Goal: Task Accomplishment & Management: Use online tool/utility

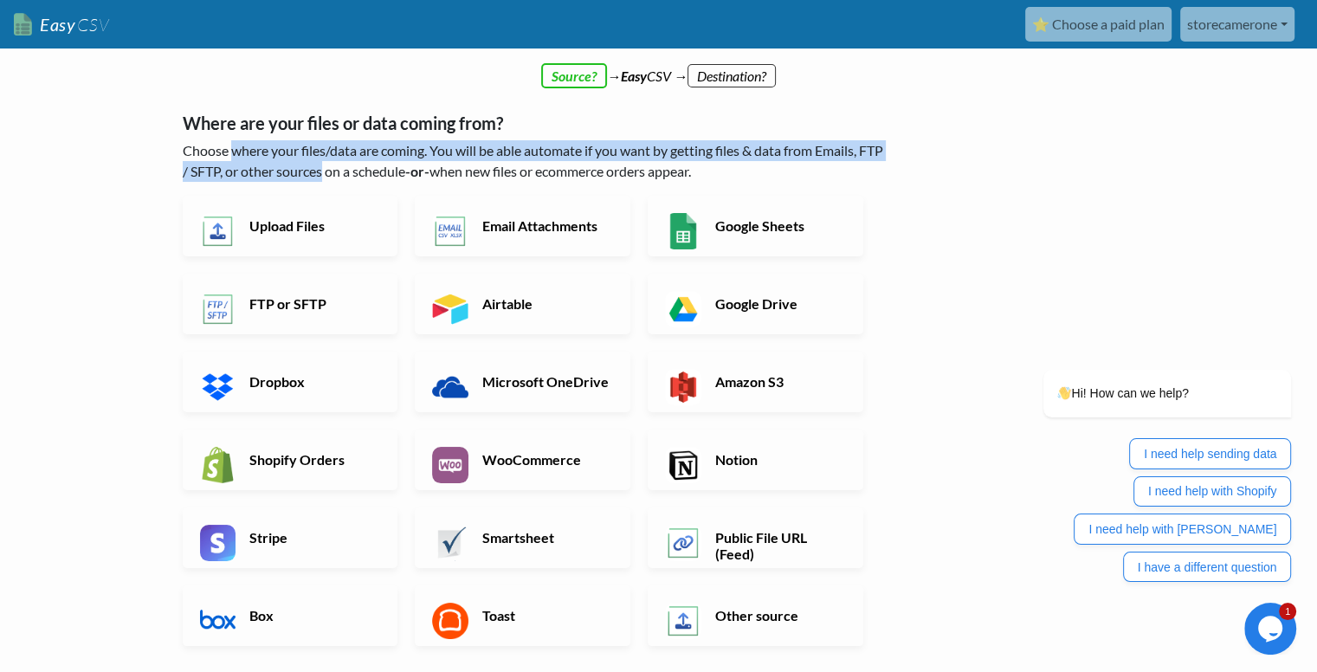
drag, startPoint x: 235, startPoint y: 158, endPoint x: 351, endPoint y: 168, distance: 116.4
click at [351, 168] on p "Choose where your files/data are coming. You will be able automate if you want …" at bounding box center [536, 161] width 706 height 42
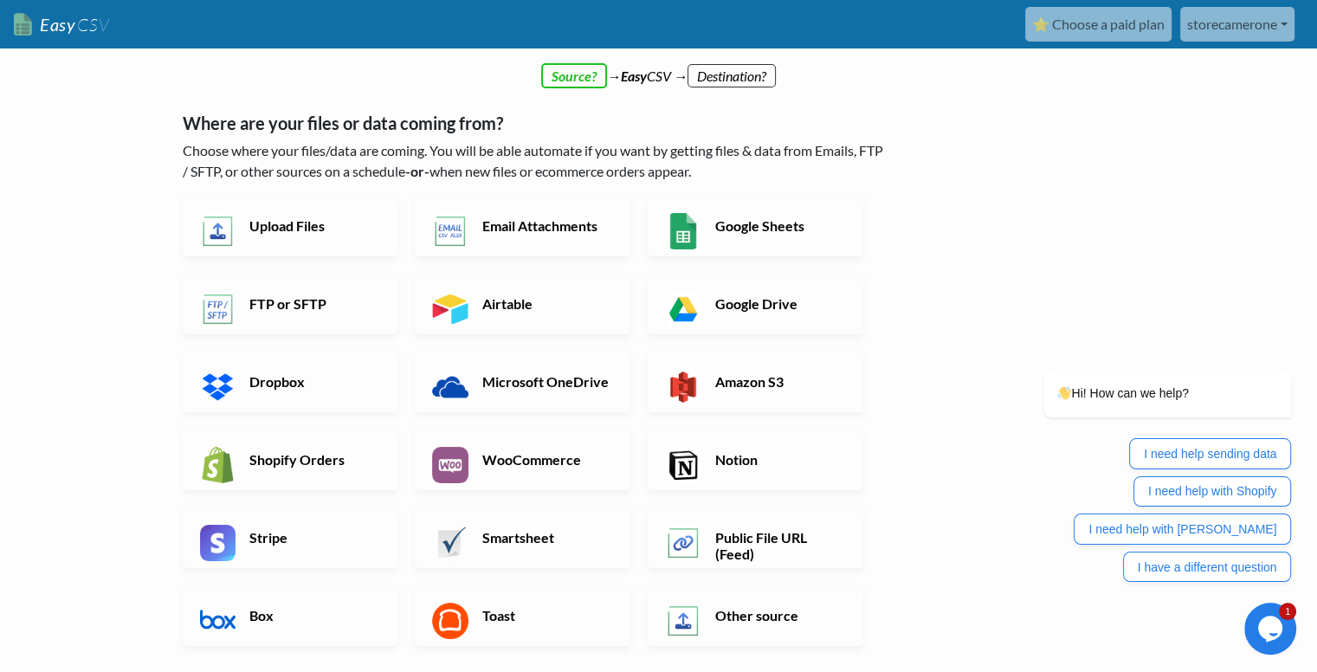
click at [546, 113] on h5 "Where are your files or data coming from?" at bounding box center [536, 123] width 706 height 21
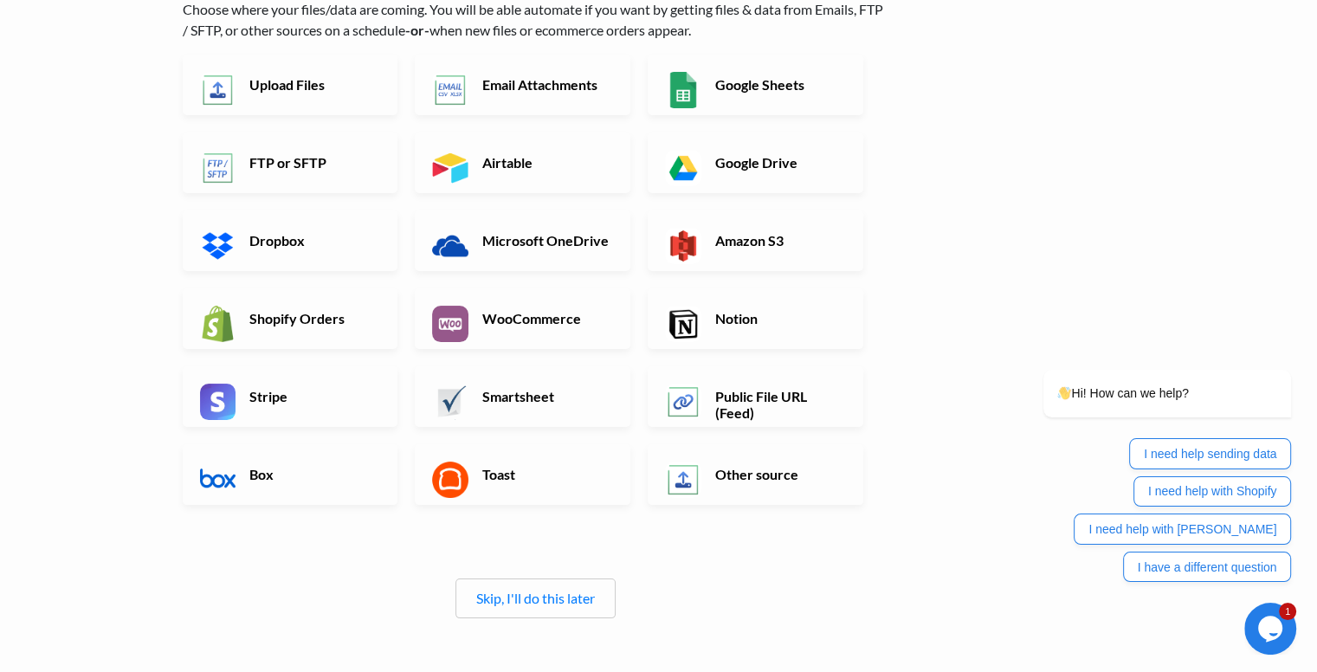
scroll to position [87, 0]
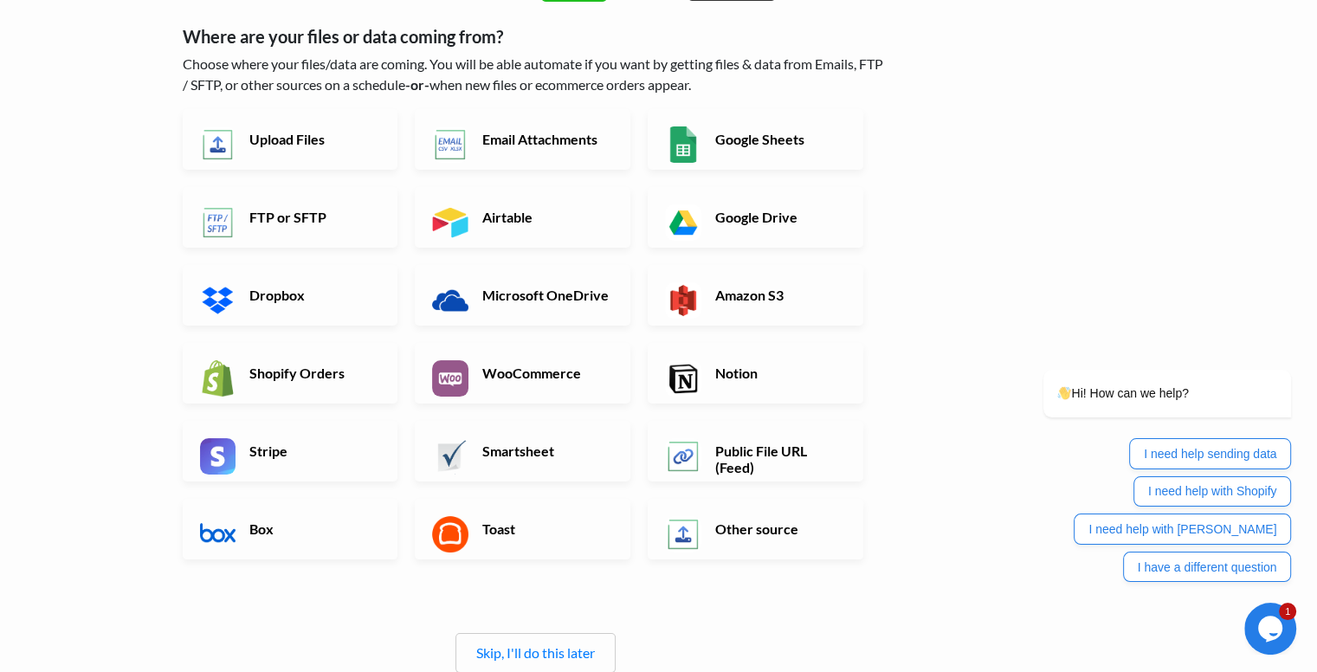
click at [742, 540] on link "Other source" at bounding box center [756, 529] width 216 height 61
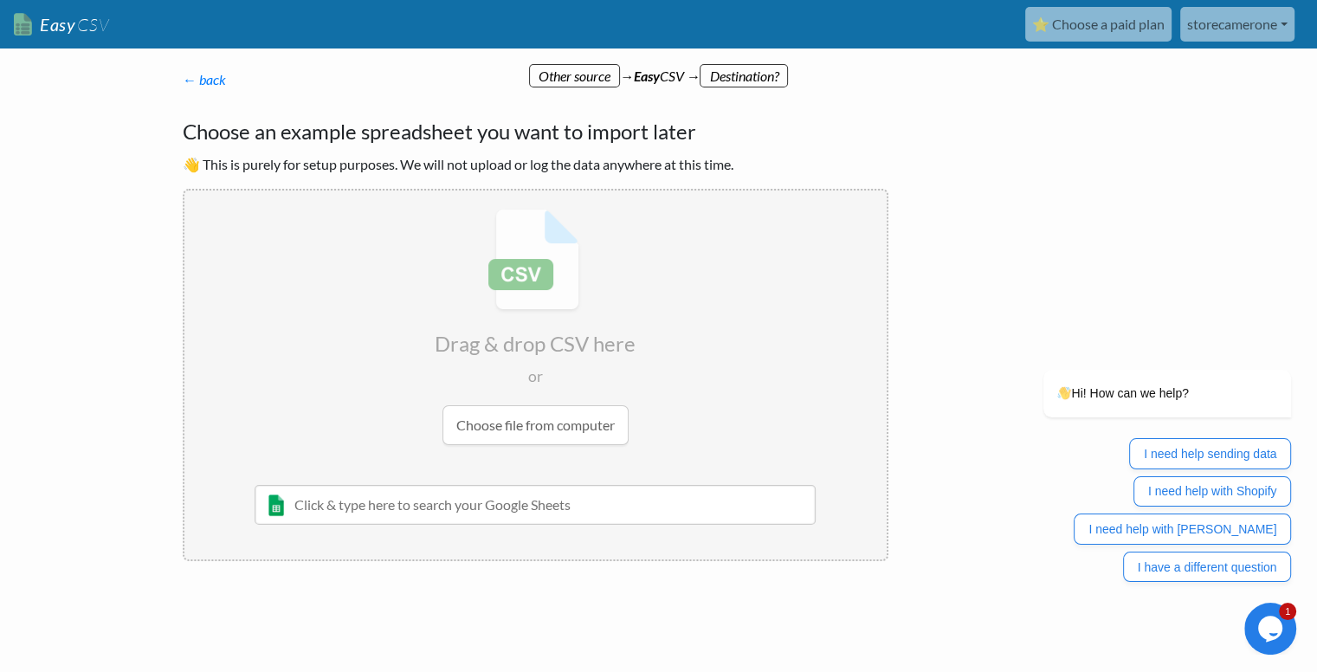
click at [583, 83] on p "← back Thanks for signing up! Set up your Import Flow and Upload Page in 1 minu…" at bounding box center [536, 79] width 706 height 21
click at [204, 71] on link "← back" at bounding box center [204, 79] width 43 height 16
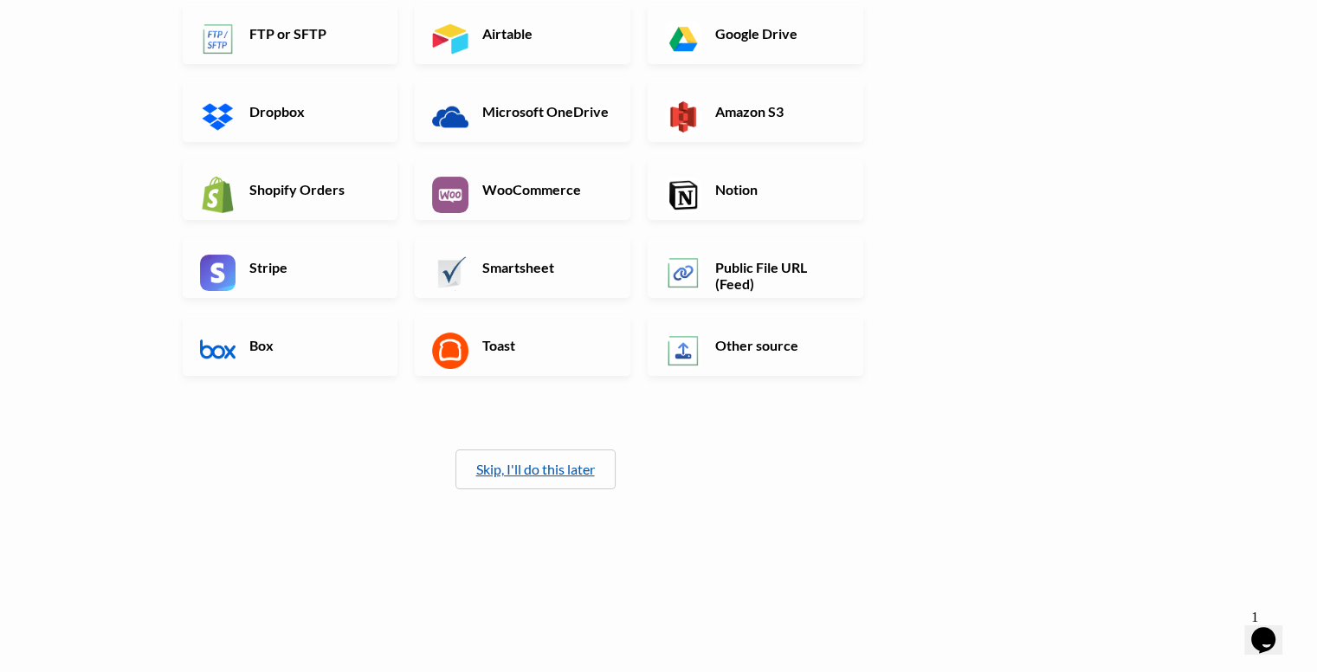
click at [502, 467] on link "Skip, I'll do this later" at bounding box center [535, 469] width 119 height 16
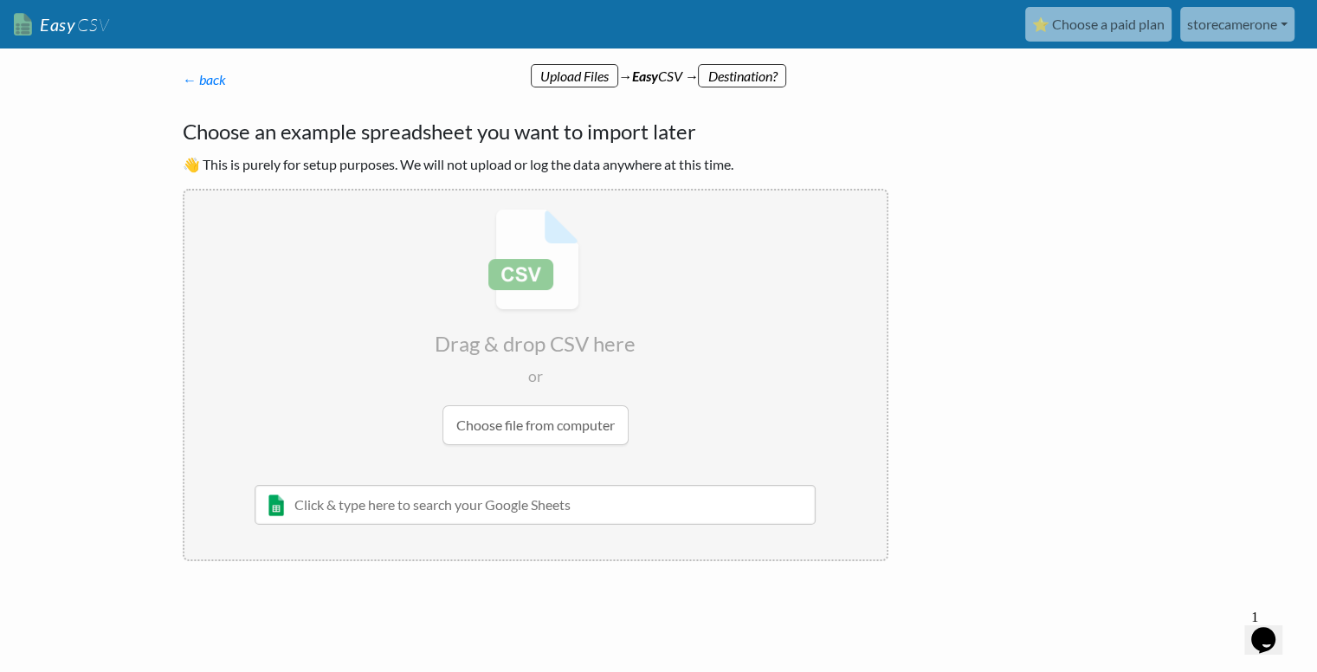
click at [506, 430] on input "file" at bounding box center [535, 326] width 702 height 273
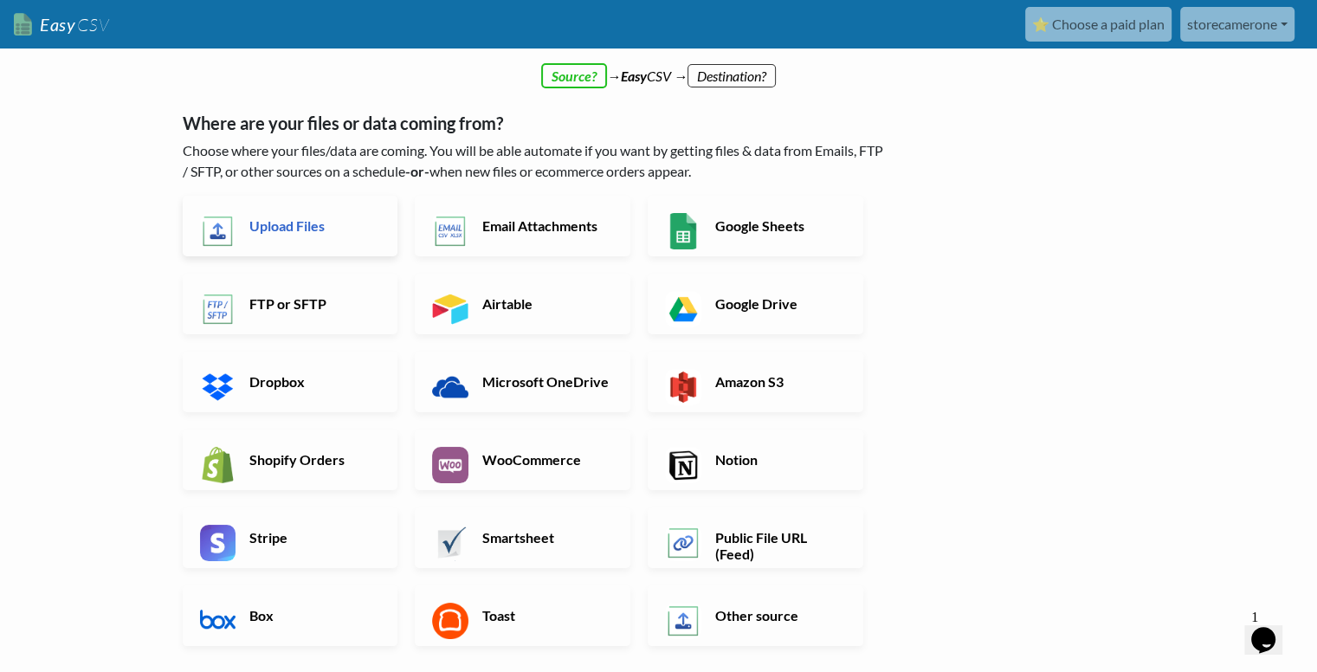
click at [333, 235] on link "Upload Files" at bounding box center [291, 226] width 216 height 61
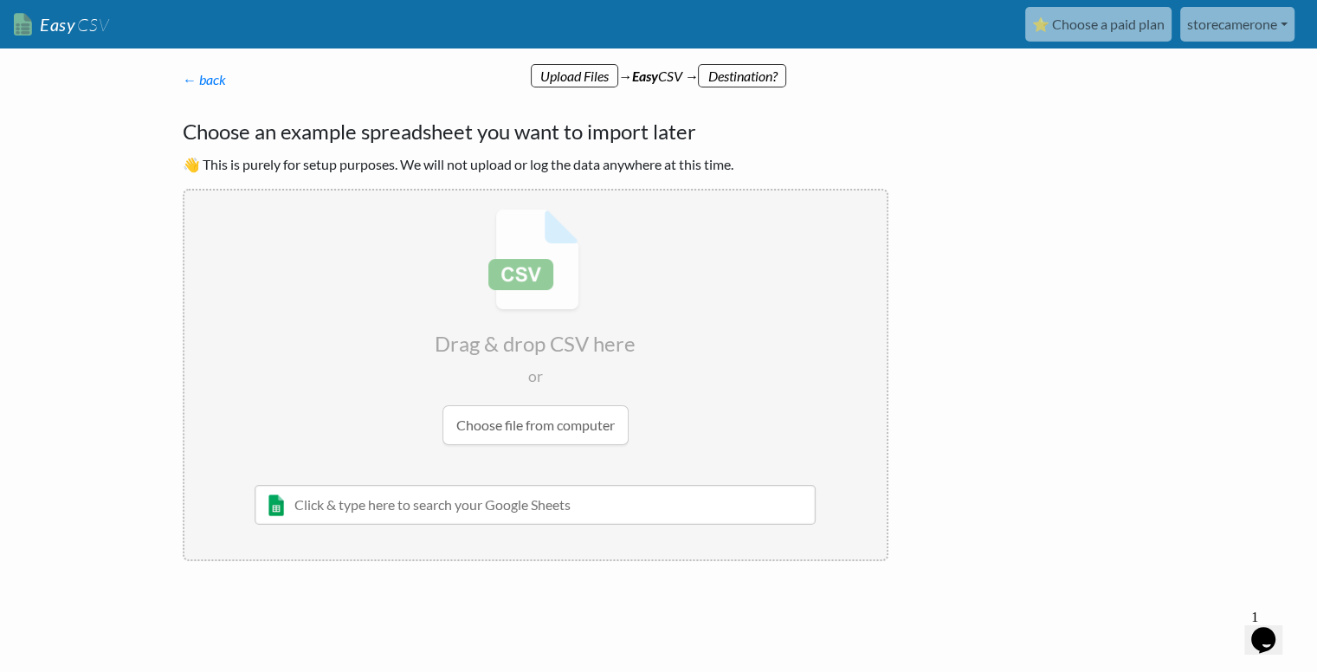
drag, startPoint x: 563, startPoint y: 74, endPoint x: 537, endPoint y: 84, distance: 28.0
click at [562, 74] on p "← back Thanks for signing up! Set up your Import Flow and Upload Page in 1 minu…" at bounding box center [536, 79] width 706 height 21
drag, startPoint x: 188, startPoint y: 75, endPoint x: 194, endPoint y: 85, distance: 11.3
click at [189, 75] on link "← back" at bounding box center [204, 79] width 43 height 16
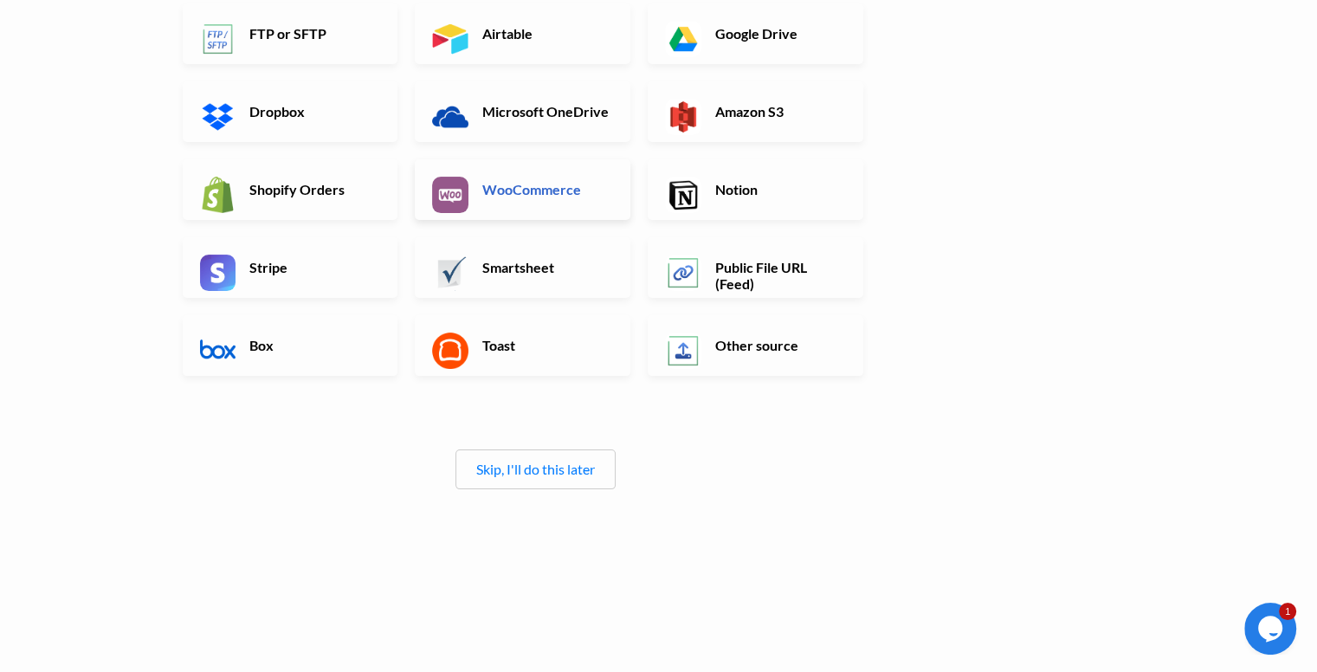
click at [525, 185] on h6 "WooCommerce" at bounding box center [546, 189] width 136 height 16
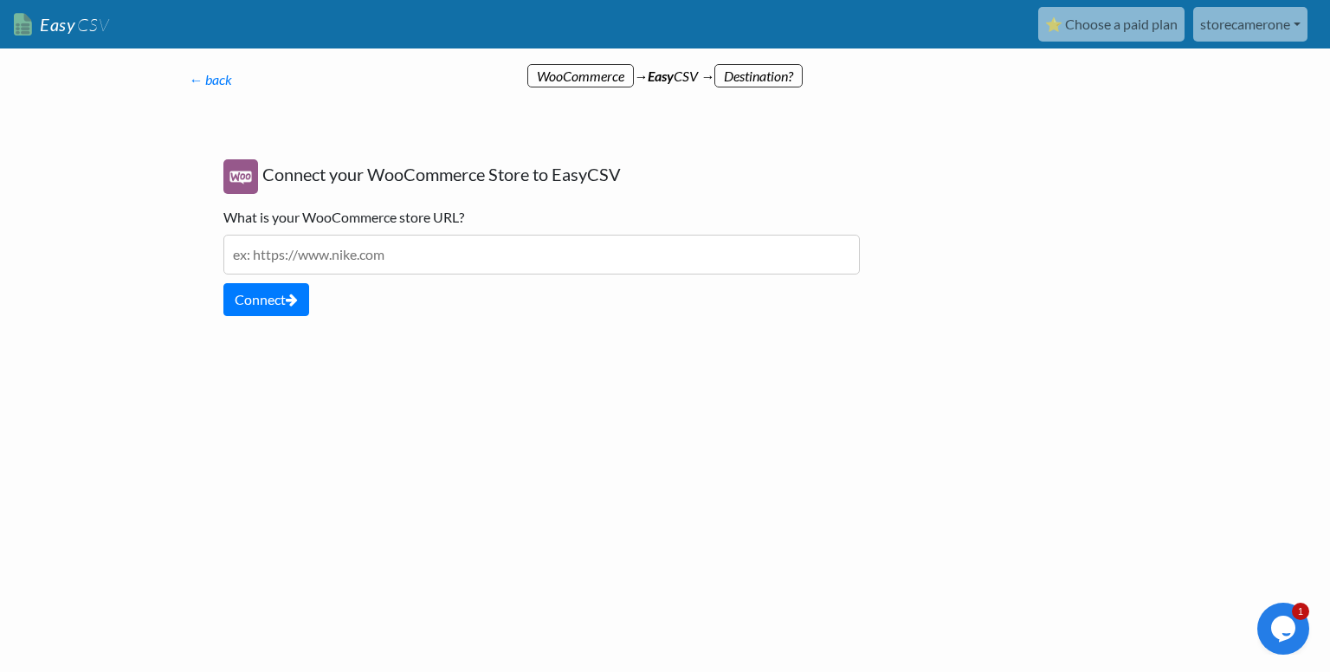
click at [307, 259] on input "text" at bounding box center [541, 255] width 636 height 40
type input "cameronestore.shop"
click at [268, 295] on button "Connect" at bounding box center [266, 299] width 86 height 33
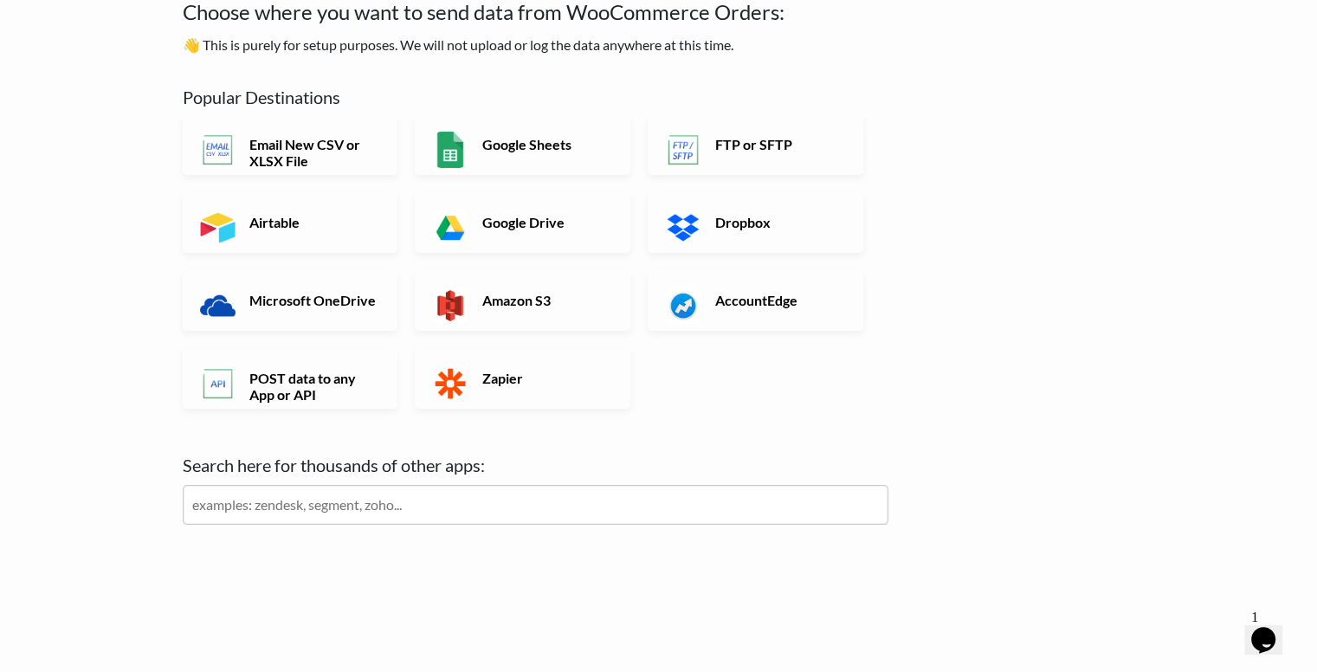
scroll to position [129, 0]
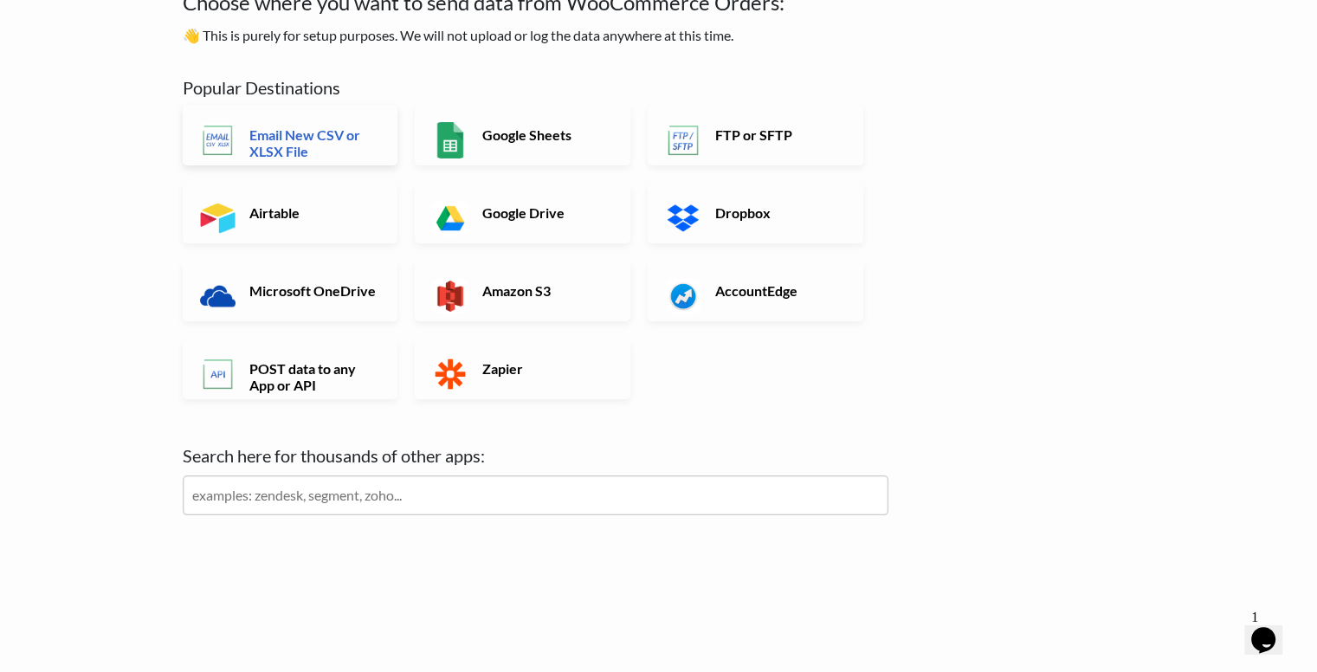
click at [319, 156] on h6 "Email New CSV or XLSX File" at bounding box center [313, 142] width 136 height 33
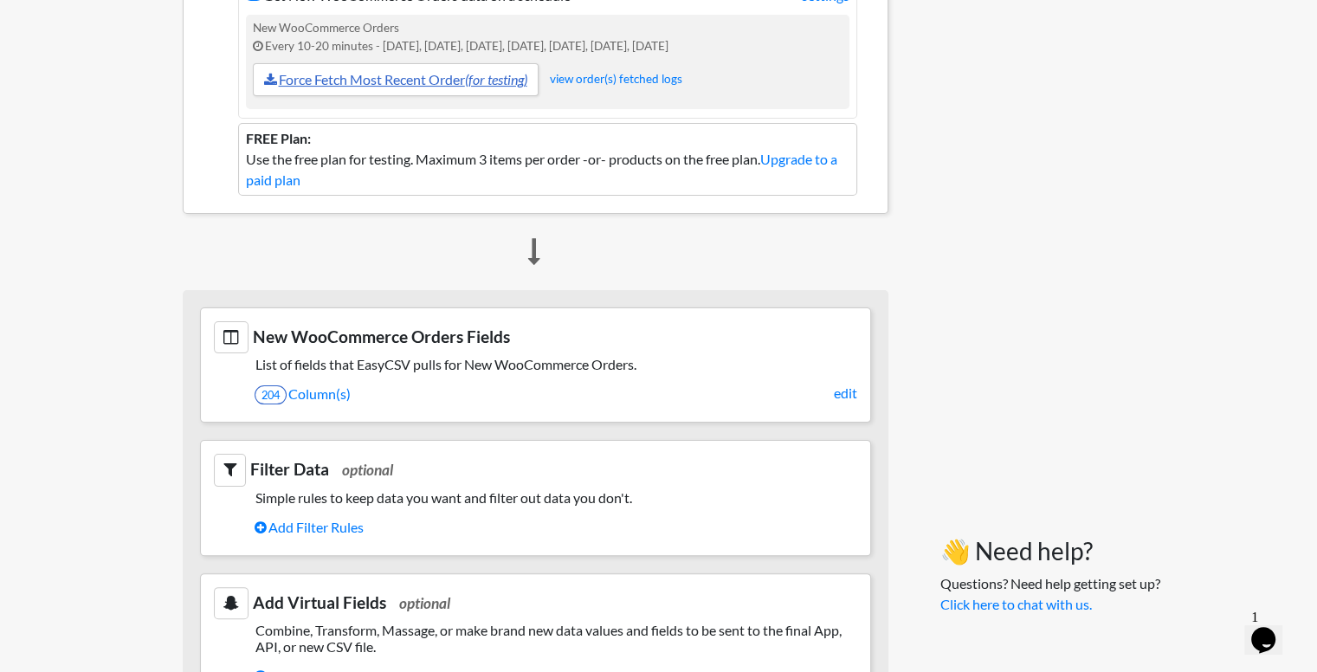
scroll to position [346, 0]
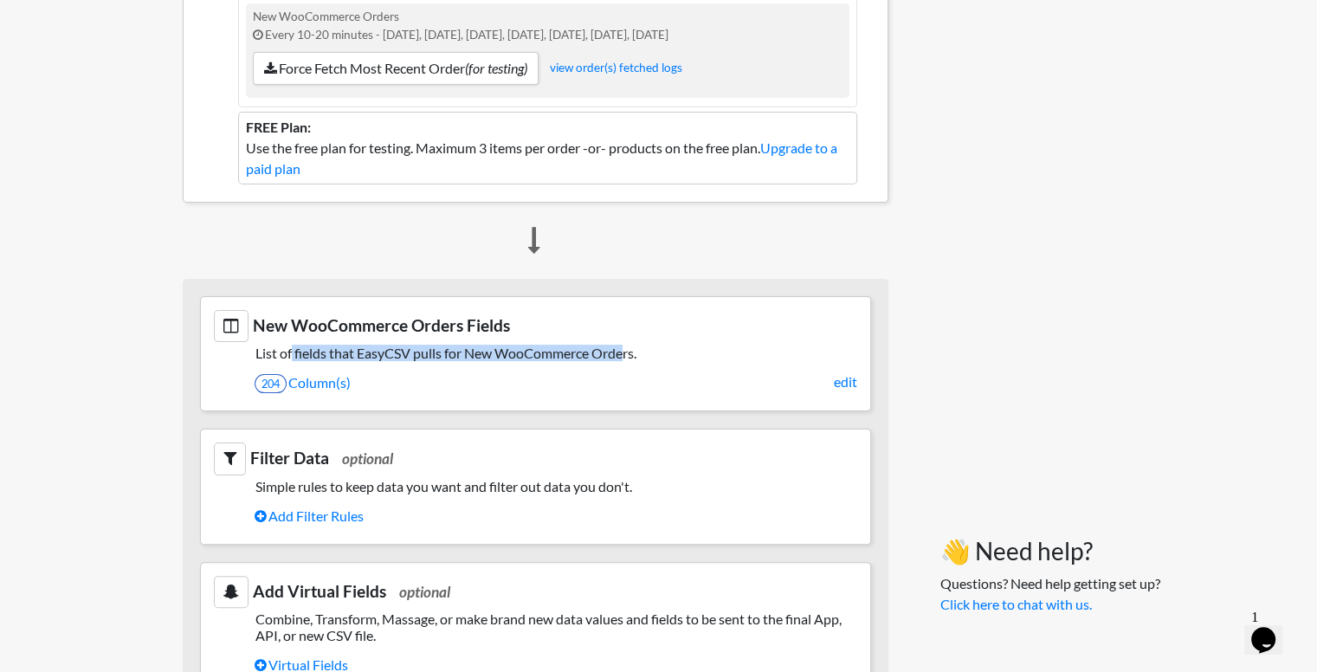
drag, startPoint x: 291, startPoint y: 352, endPoint x: 627, endPoint y: 358, distance: 335.9
click at [627, 358] on h5 "List of fields that EasyCSV pulls for New WooCommerce Orders." at bounding box center [535, 353] width 643 height 16
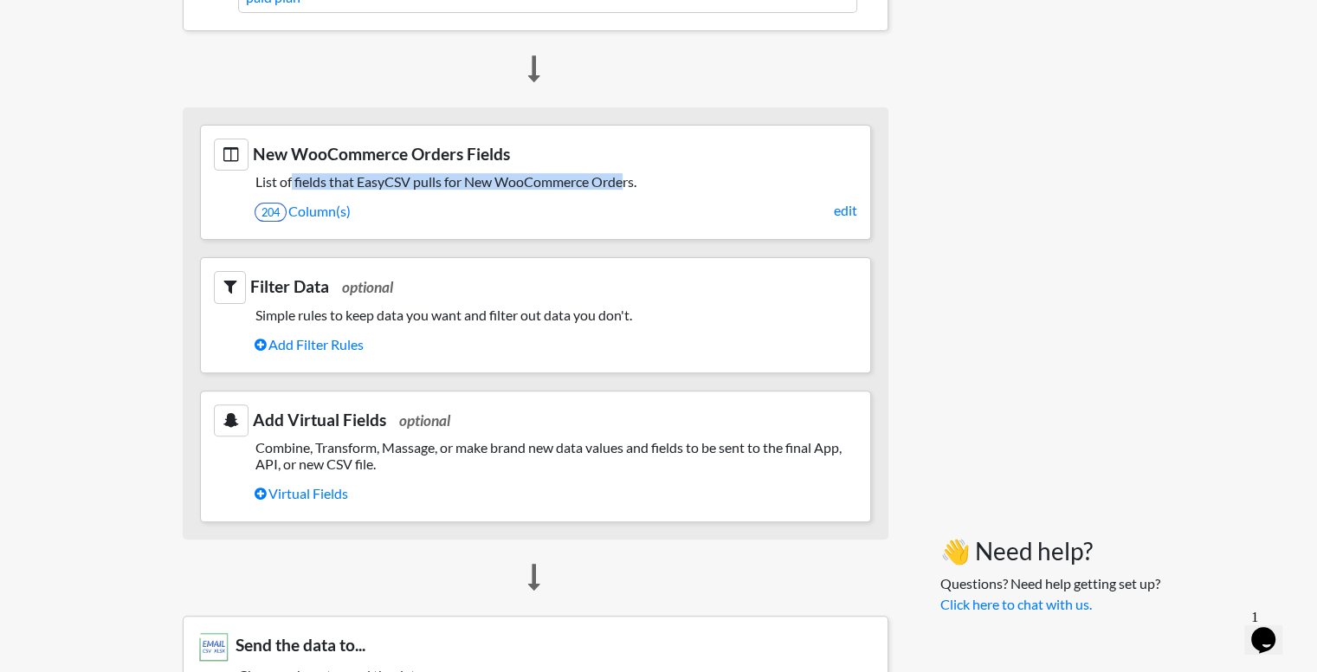
scroll to position [519, 0]
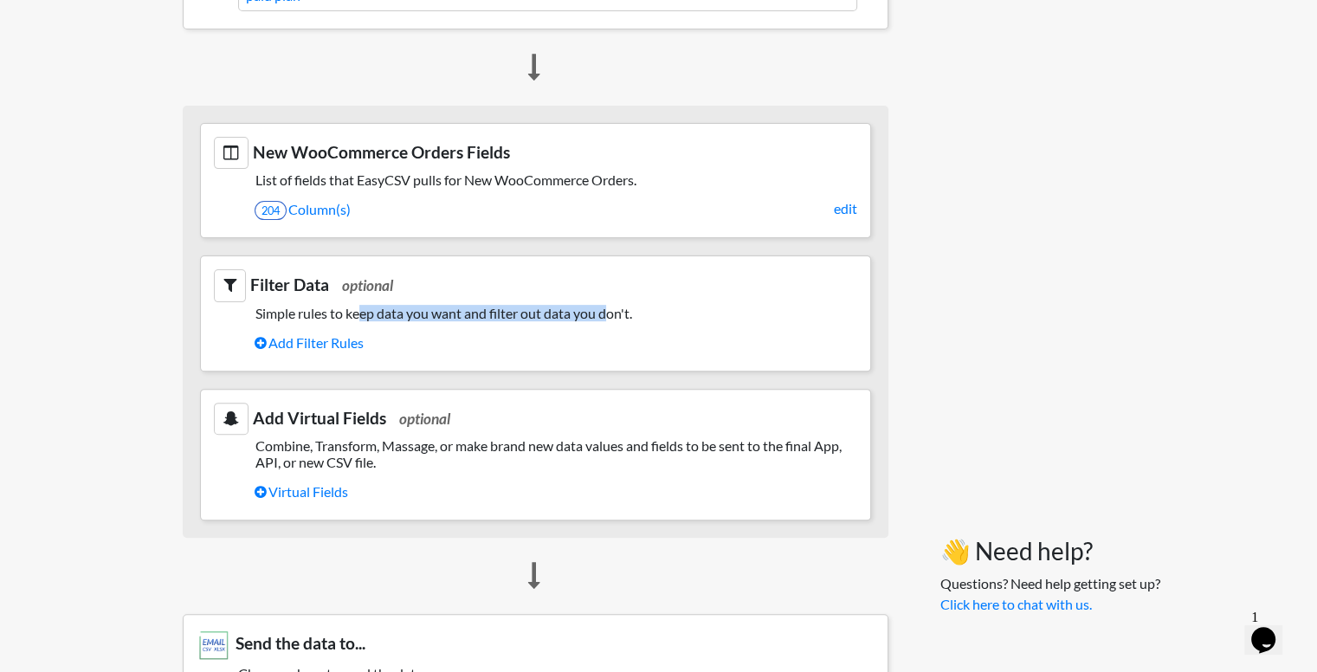
drag, startPoint x: 358, startPoint y: 309, endPoint x: 611, endPoint y: 317, distance: 252.9
click at [611, 317] on h5 "Simple rules to keep data you want and filter out data you don't." at bounding box center [535, 313] width 643 height 16
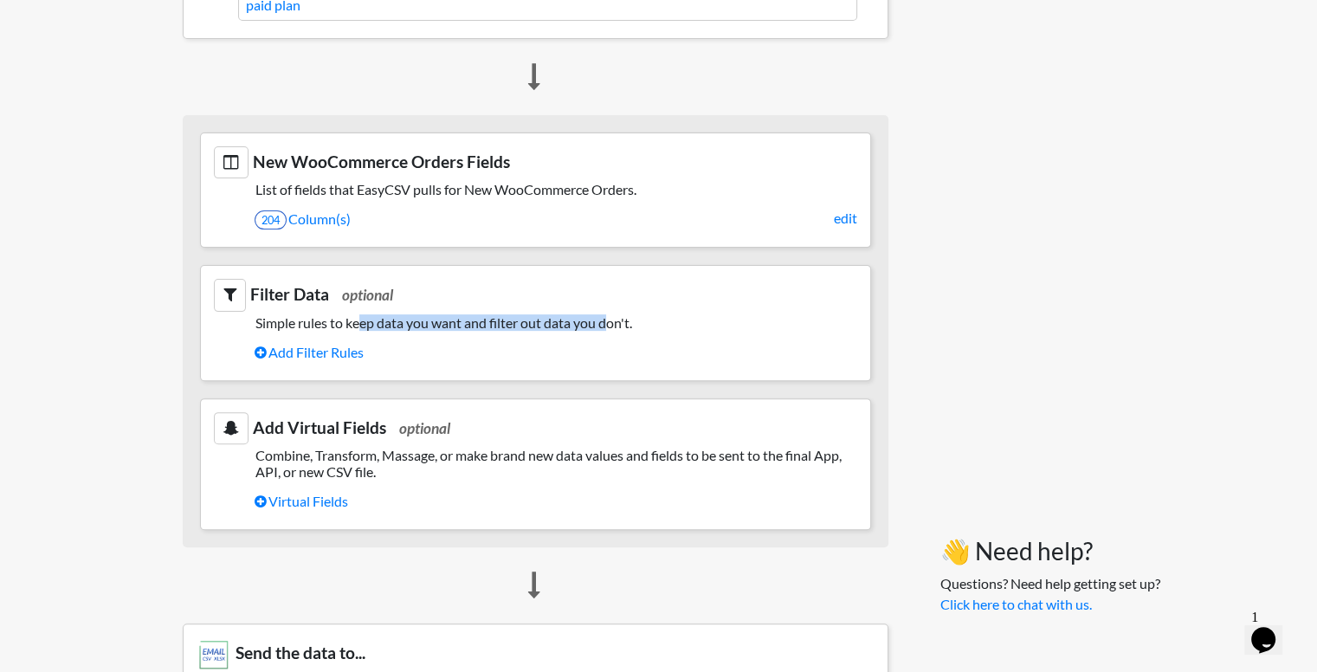
scroll to position [500, 0]
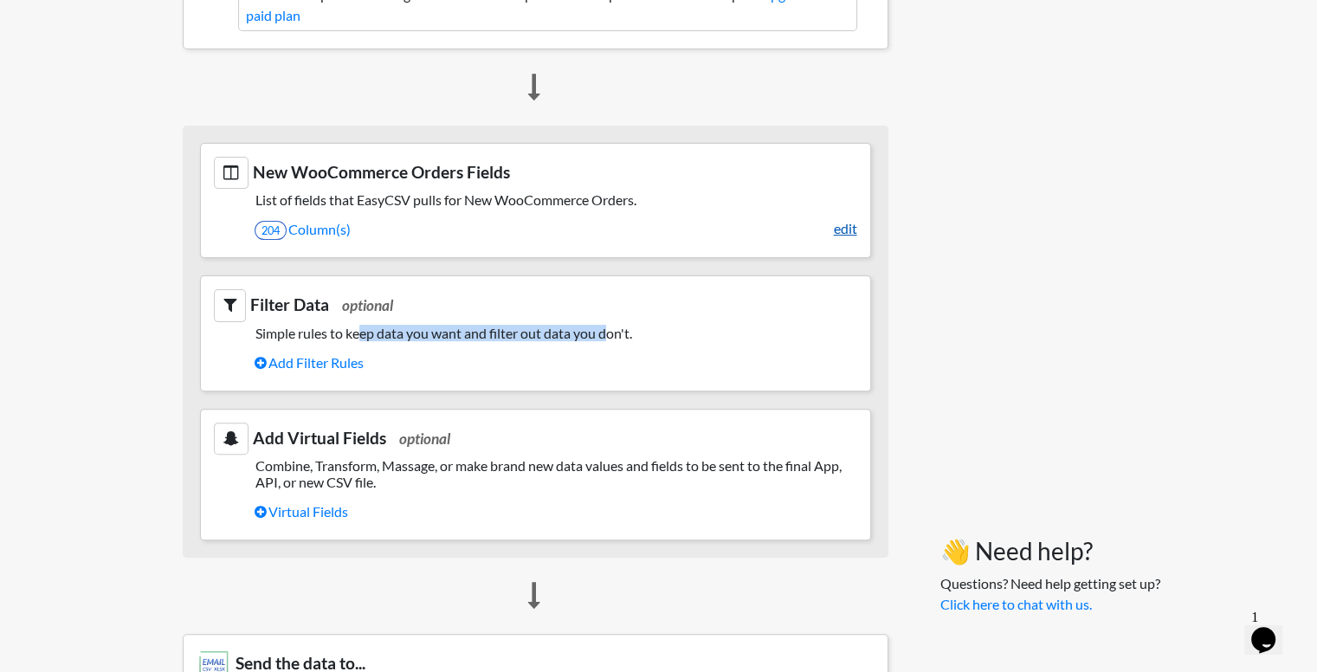
click at [836, 229] on link "edit" at bounding box center [845, 228] width 23 height 21
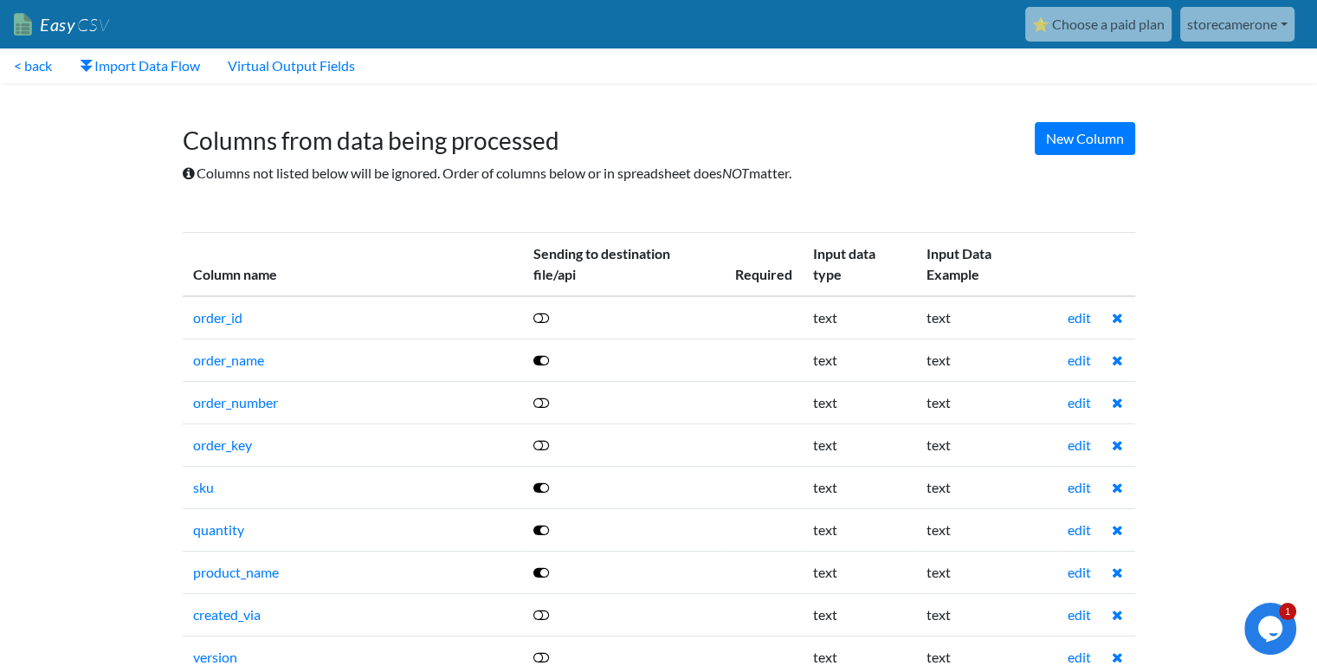
click at [549, 314] on icon at bounding box center [541, 318] width 16 height 14
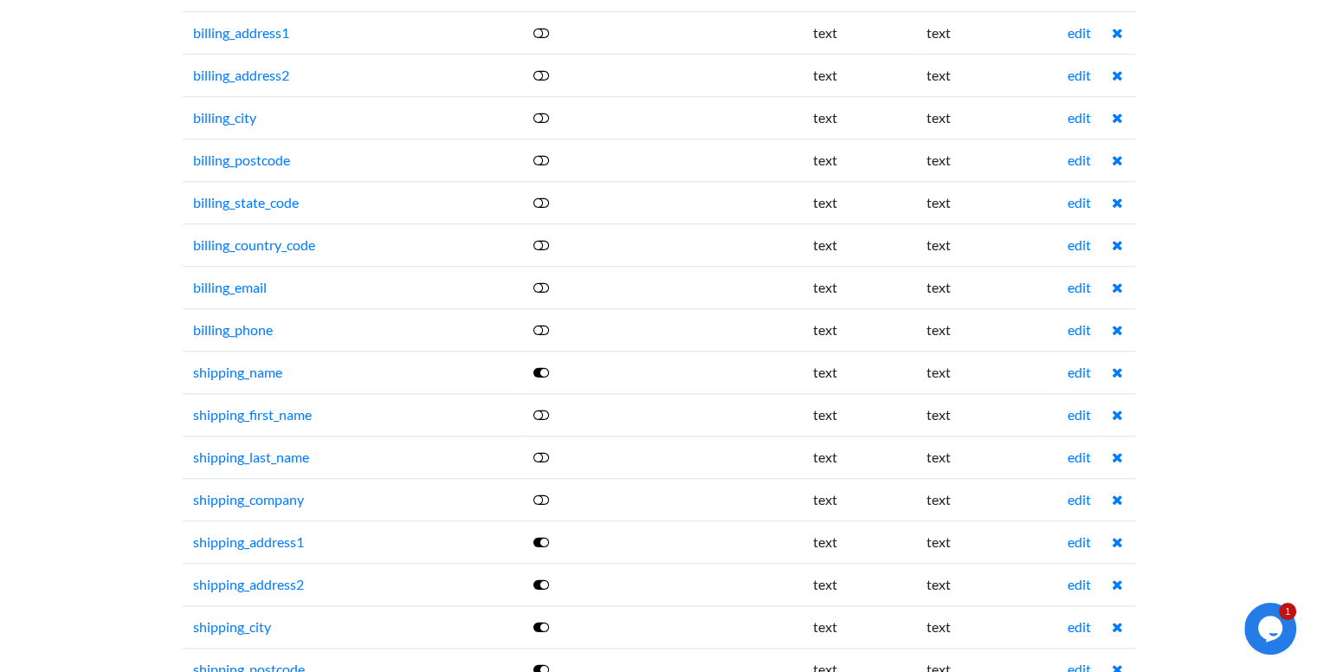
scroll to position [1645, 0]
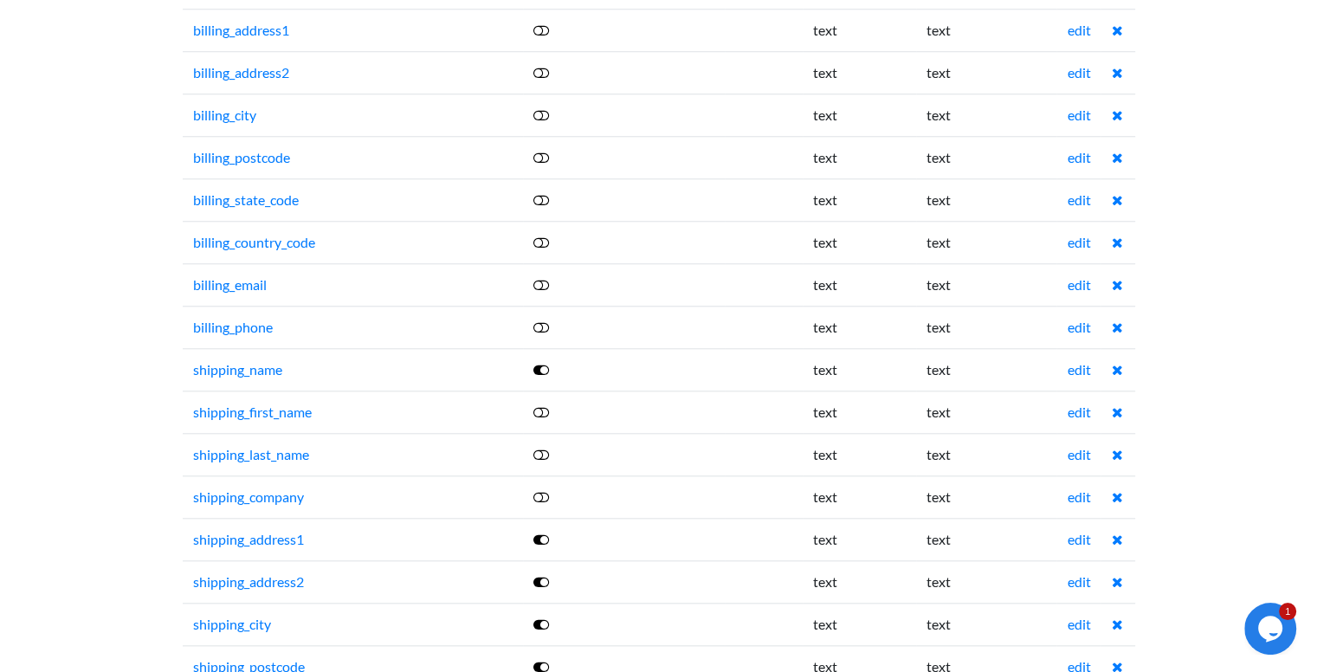
click at [548, 406] on icon at bounding box center [541, 412] width 16 height 14
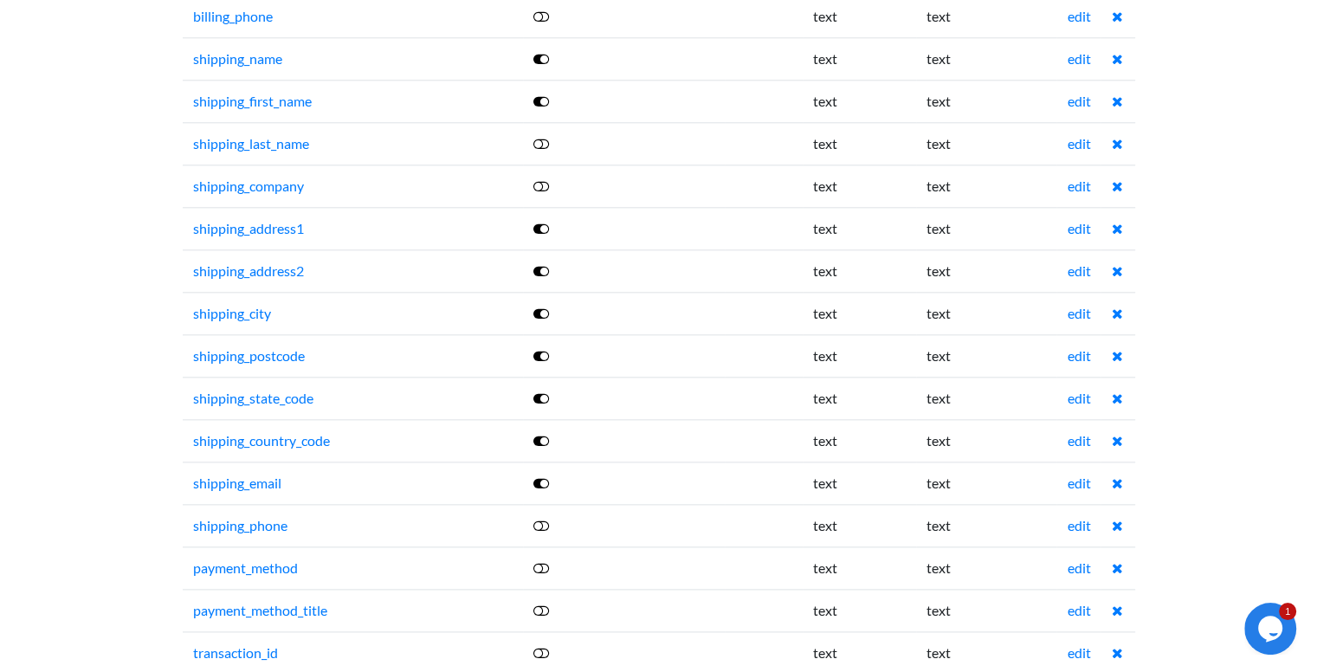
scroll to position [1991, 0]
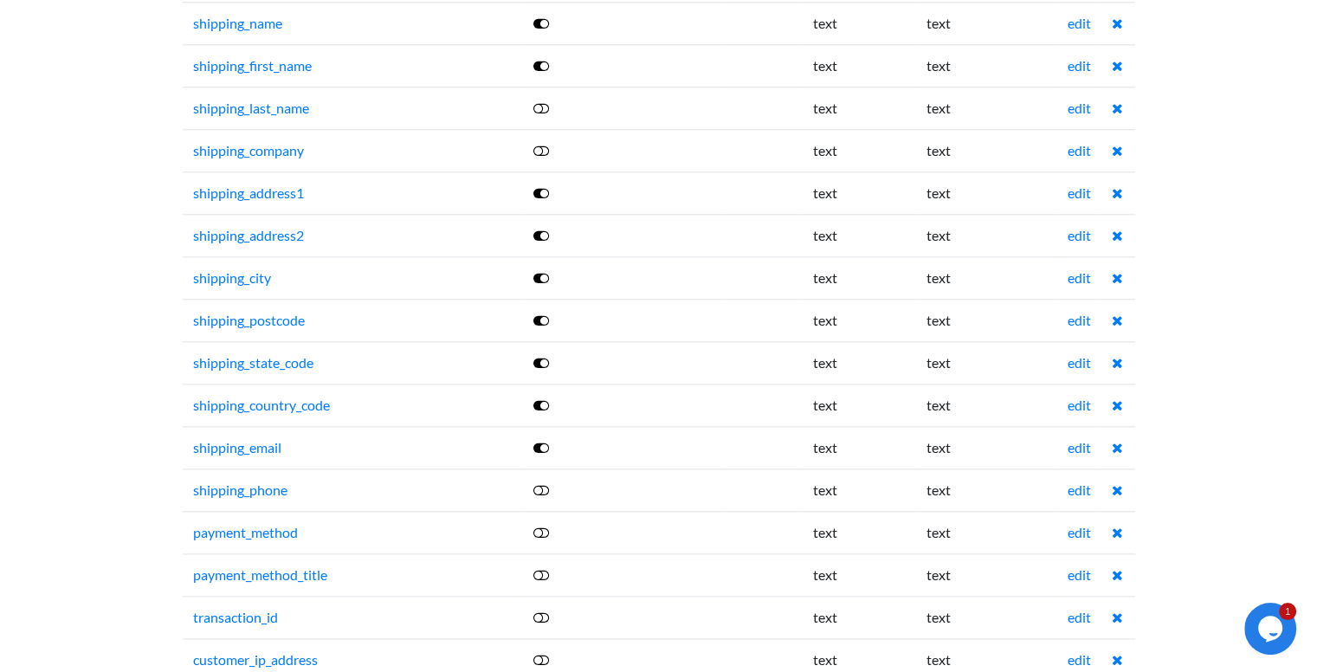
click at [548, 483] on icon at bounding box center [541, 490] width 16 height 14
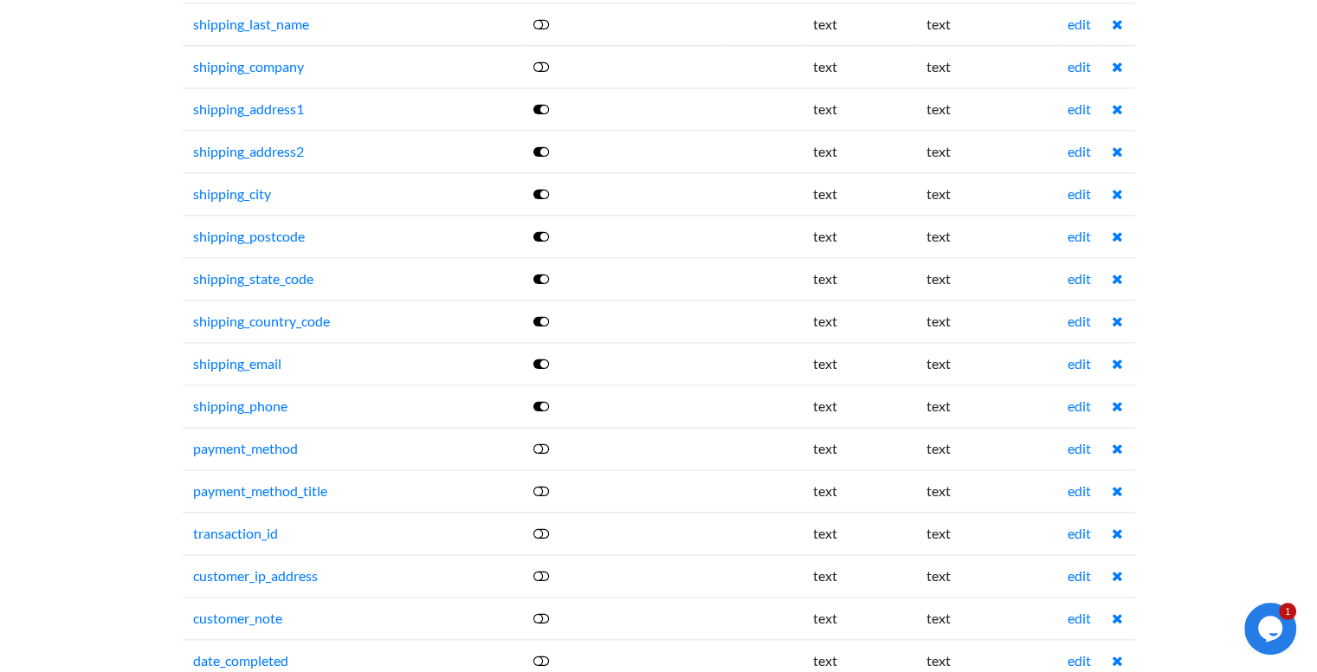
scroll to position [2078, 0]
click at [549, 439] on icon at bounding box center [541, 446] width 16 height 14
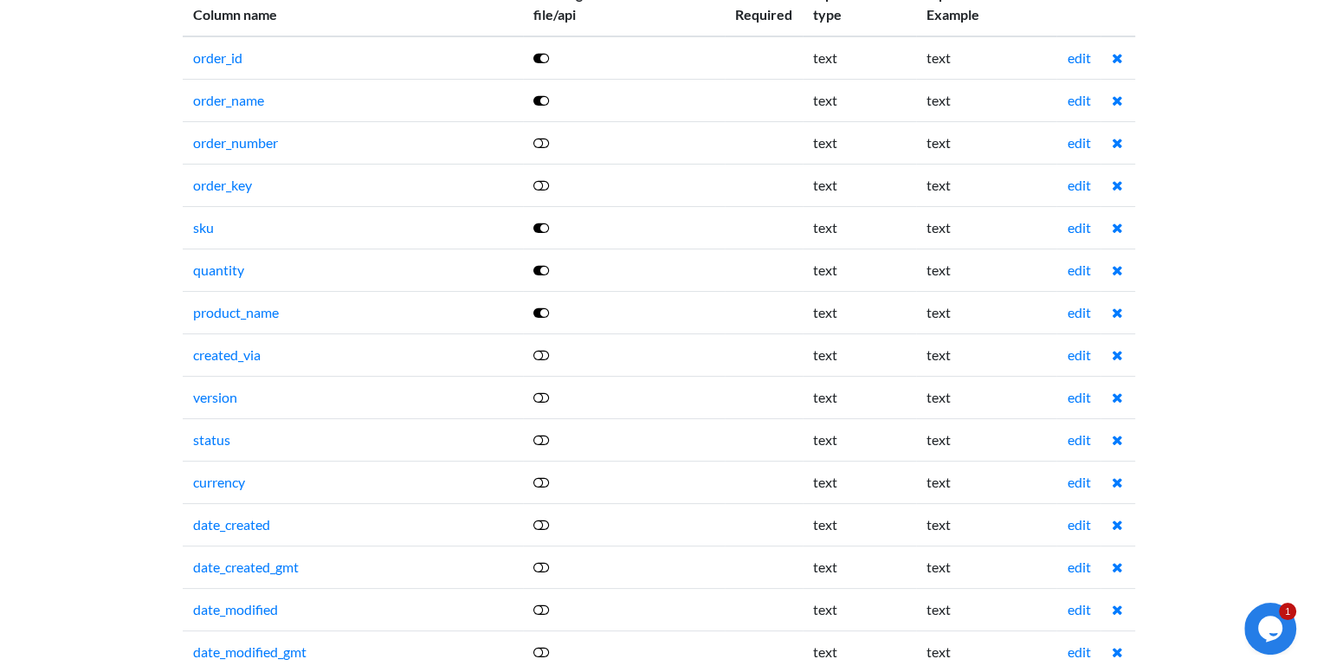
scroll to position [0, 0]
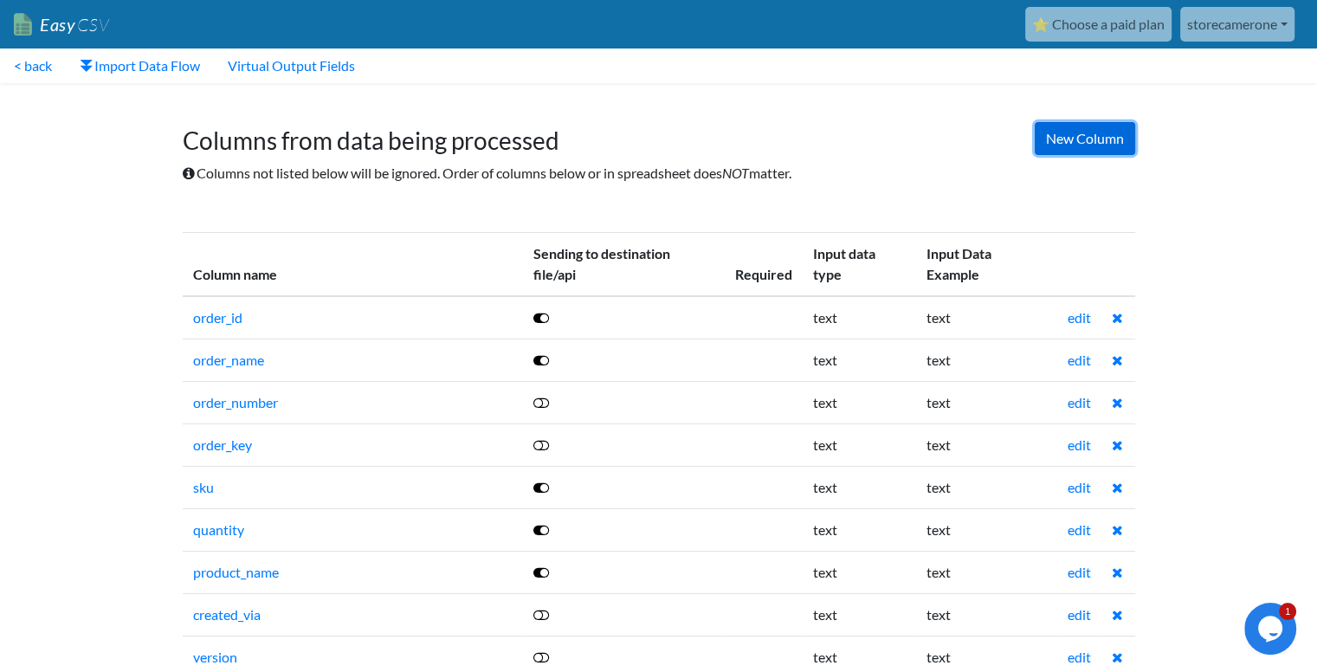
drag, startPoint x: 1058, startPoint y: 142, endPoint x: 1035, endPoint y: 147, distance: 23.1
click at [1058, 141] on link "New Column" at bounding box center [1085, 138] width 100 height 33
drag, startPoint x: 532, startPoint y: 206, endPoint x: 258, endPoint y: 124, distance: 286.5
click at [515, 203] on div "New Column Columns from data being processed Columns not listed below will be i…" at bounding box center [658, 153] width 987 height 123
click at [45, 67] on link "< back" at bounding box center [33, 65] width 66 height 35
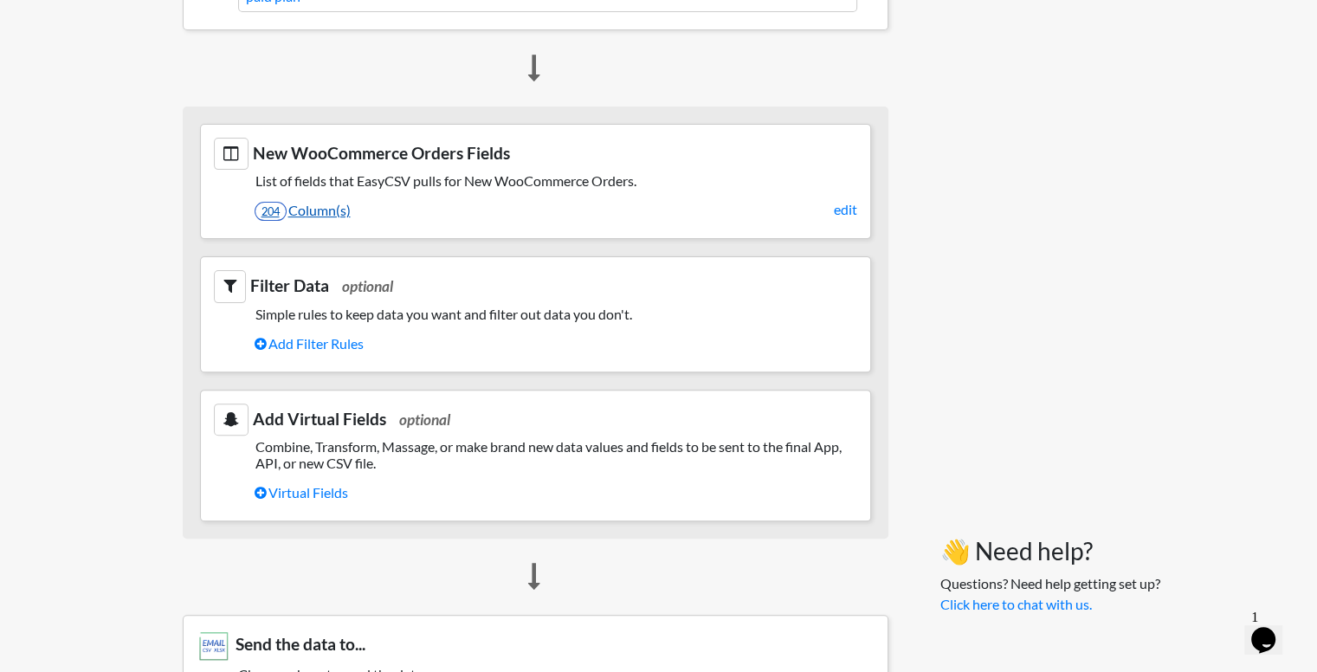
scroll to position [519, 0]
drag, startPoint x: 395, startPoint y: 310, endPoint x: 540, endPoint y: 332, distance: 147.0
click at [540, 332] on section "Filter Data optional Simple rules to keep data you want and filter out data you…" at bounding box center [535, 312] width 671 height 115
click at [463, 364] on section "Filter Data optional Simple rules to keep data you want and filter out data you…" at bounding box center [535, 312] width 671 height 115
drag, startPoint x: 310, startPoint y: 448, endPoint x: 365, endPoint y: 442, distance: 55.7
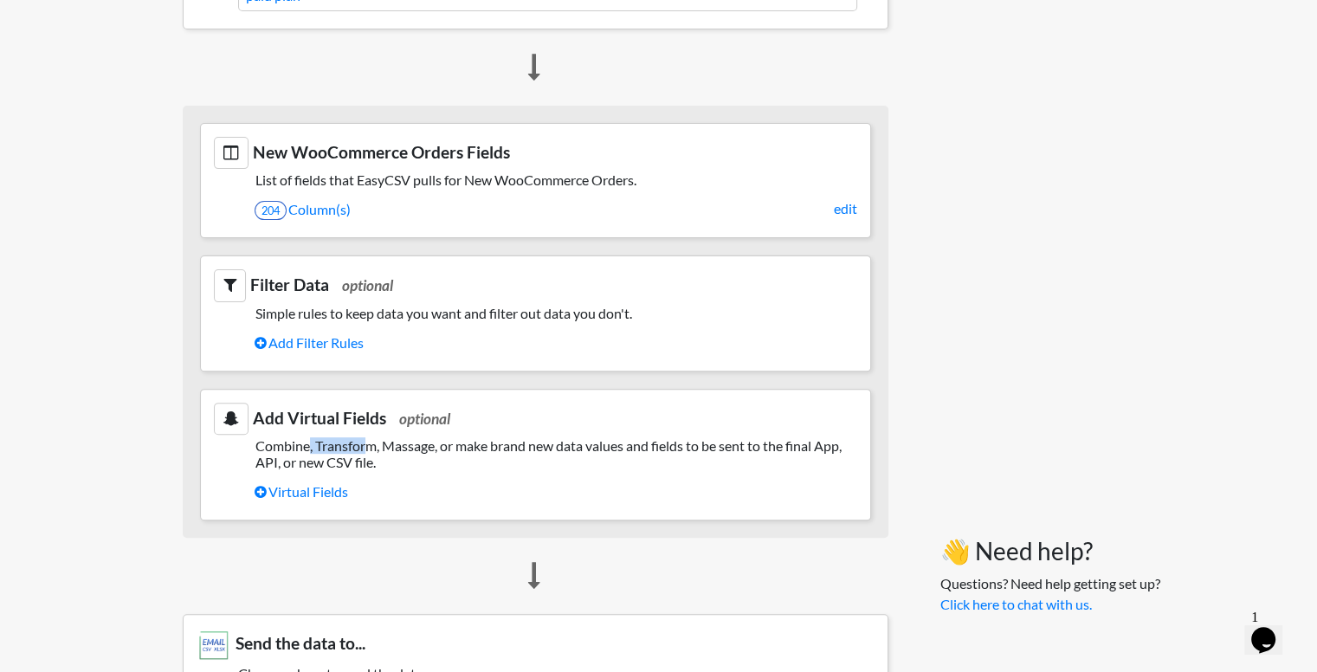
click at [365, 442] on h5 "Combine, Transform, Massage, or make brand new data values and fields to be sen…" at bounding box center [535, 453] width 643 height 33
click at [328, 548] on div at bounding box center [536, 576] width 706 height 76
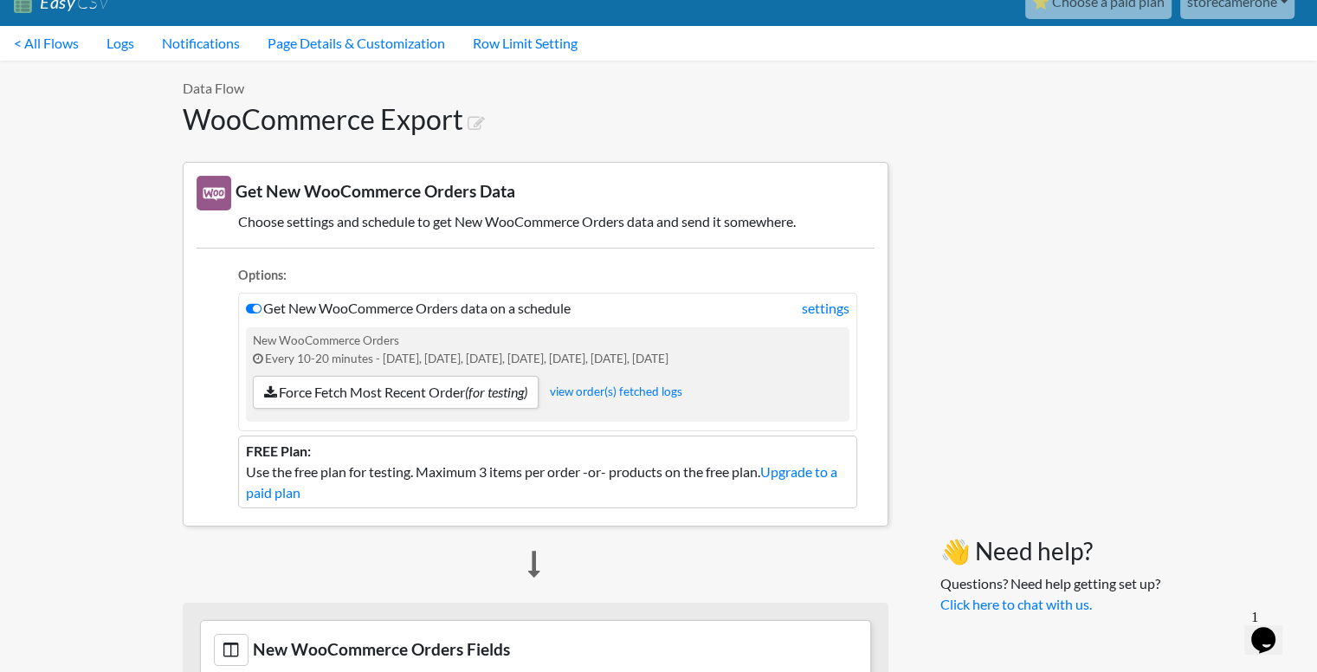
scroll to position [0, 0]
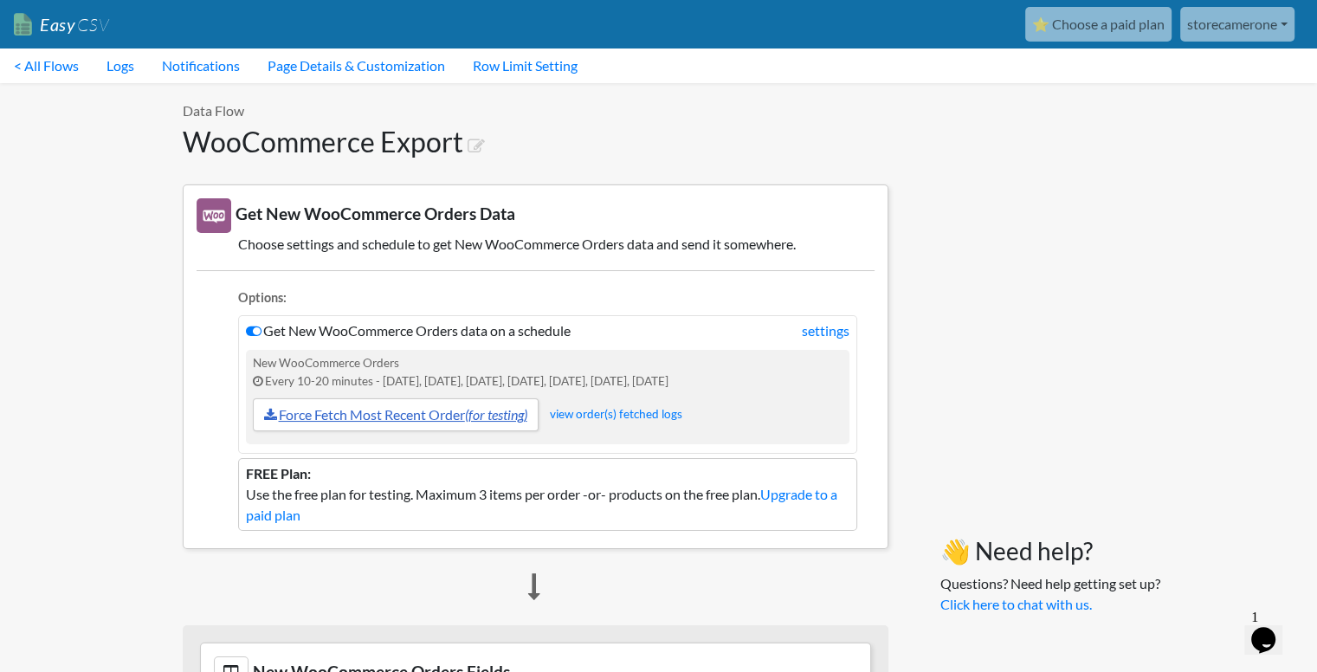
click at [355, 413] on link "Force Fetch Most Recent Order (for testing)" at bounding box center [396, 414] width 286 height 33
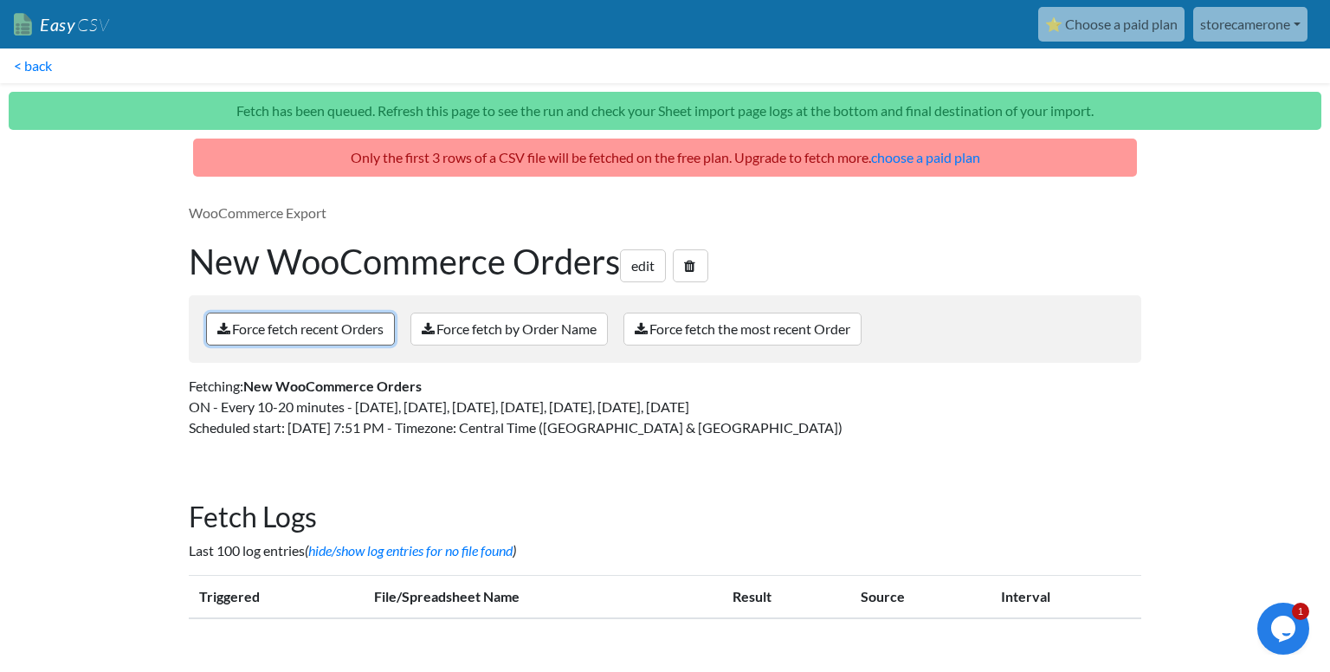
click at [305, 338] on link "Force fetch recent Orders" at bounding box center [300, 329] width 189 height 33
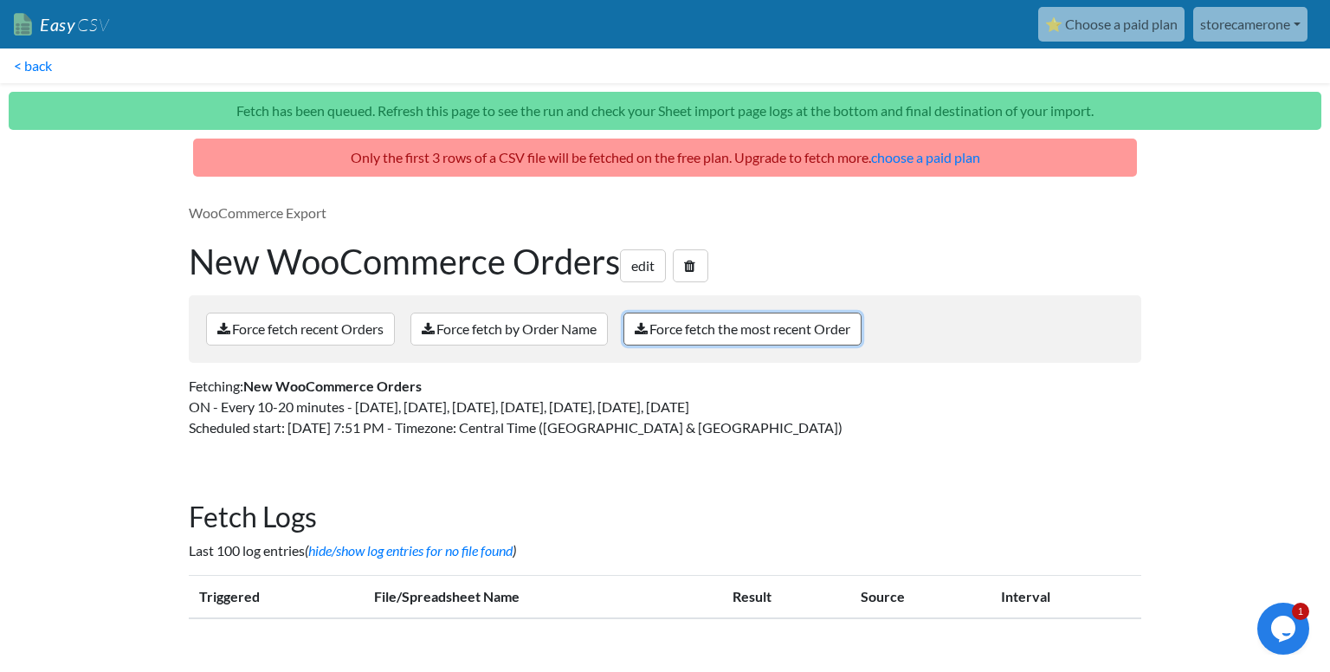
click at [755, 329] on link "Force fetch the most recent Order" at bounding box center [742, 329] width 238 height 33
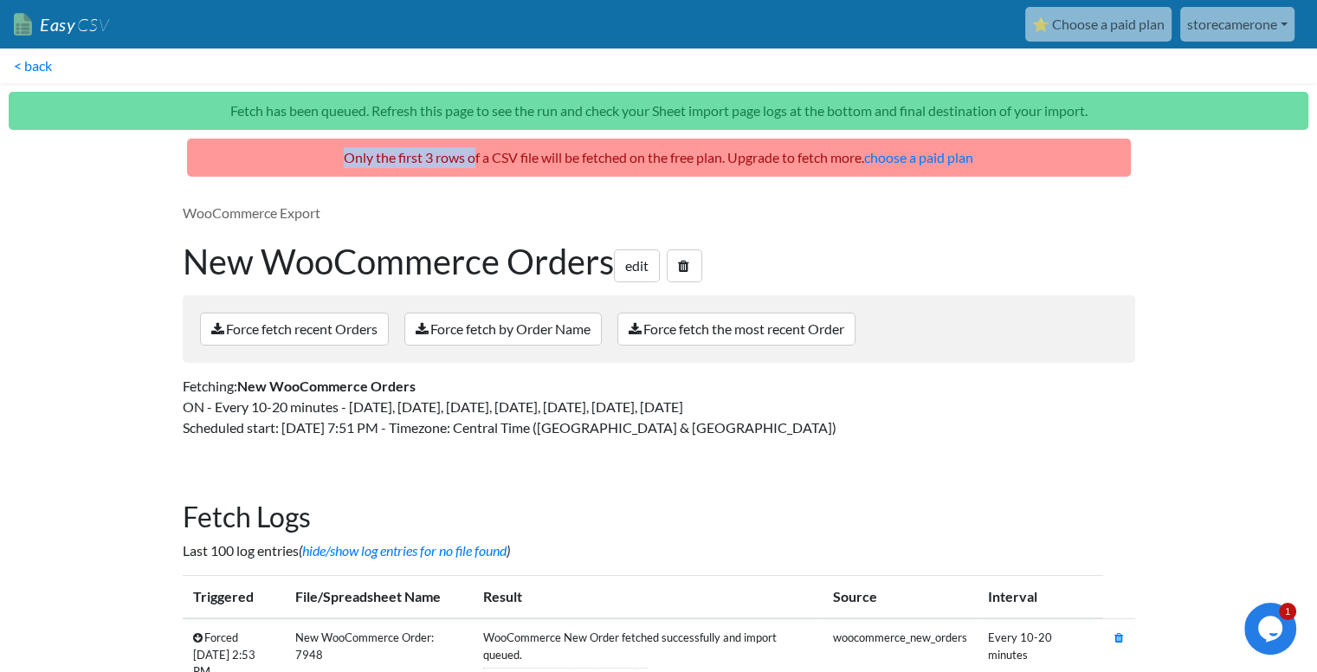
drag, startPoint x: 339, startPoint y: 160, endPoint x: 467, endPoint y: 163, distance: 128.1
click at [467, 163] on p "Only the first 3 rows of a CSV file will be fetched on the free plan. Upgrade t…" at bounding box center [659, 158] width 944 height 38
drag, startPoint x: 487, startPoint y: 165, endPoint x: 517, endPoint y: 165, distance: 29.4
click at [517, 165] on p "Only the first 3 rows of a CSV file will be fetched on the free plan. Upgrade t…" at bounding box center [659, 158] width 944 height 38
drag, startPoint x: 553, startPoint y: 166, endPoint x: 585, endPoint y: 166, distance: 32.0
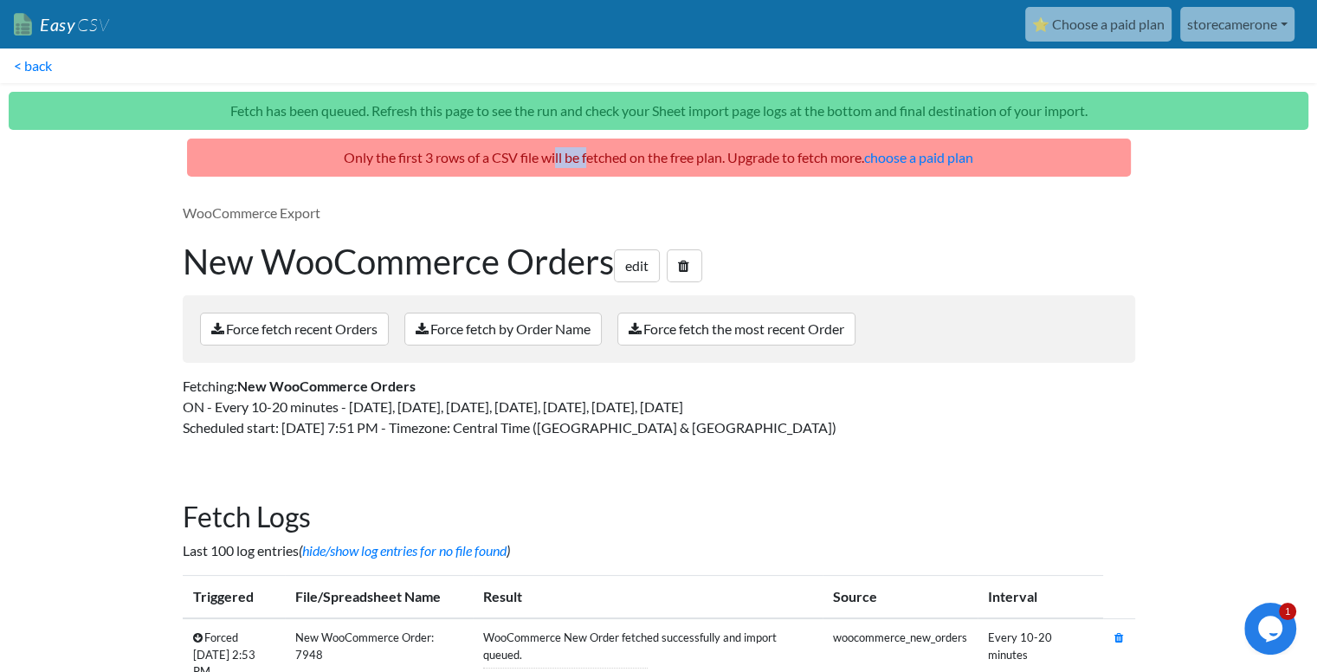
click at [585, 166] on p "Only the first 3 rows of a CSV file will be fetched on the free plan. Upgrade t…" at bounding box center [659, 158] width 944 height 38
drag, startPoint x: 626, startPoint y: 163, endPoint x: 699, endPoint y: 165, distance: 73.6
click at [681, 163] on p "Only the first 3 rows of a CSV file will be fetched on the free plan. Upgrade t…" at bounding box center [659, 158] width 944 height 38
drag, startPoint x: 728, startPoint y: 167, endPoint x: 828, endPoint y: 140, distance: 103.1
click at [804, 165] on p "Only the first 3 rows of a CSV file will be fetched on the free plan. Upgrade t…" at bounding box center [659, 158] width 944 height 38
